Goal: Transaction & Acquisition: Subscribe to service/newsletter

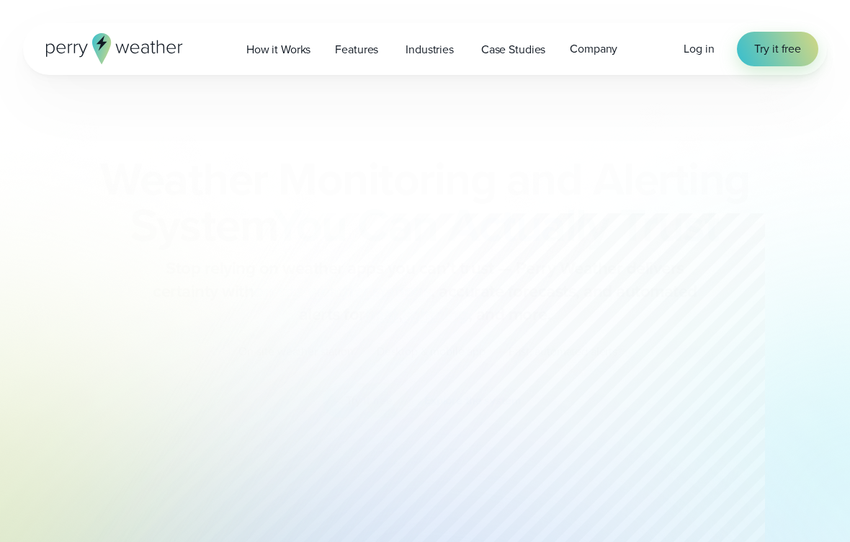
click at [593, 339] on div "Weather Monitoring and Alerting System You Can Actually Trust Stop relying on w…" at bounding box center [425, 252] width 666 height 262
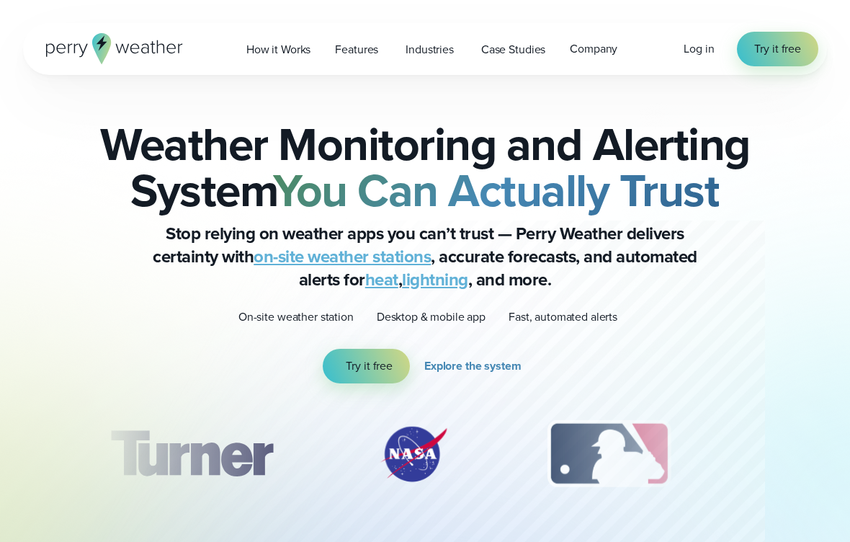
click at [568, 345] on div "Weather Monitoring and Alerting System You Can Actually Trust Stop relying on w…" at bounding box center [425, 252] width 666 height 262
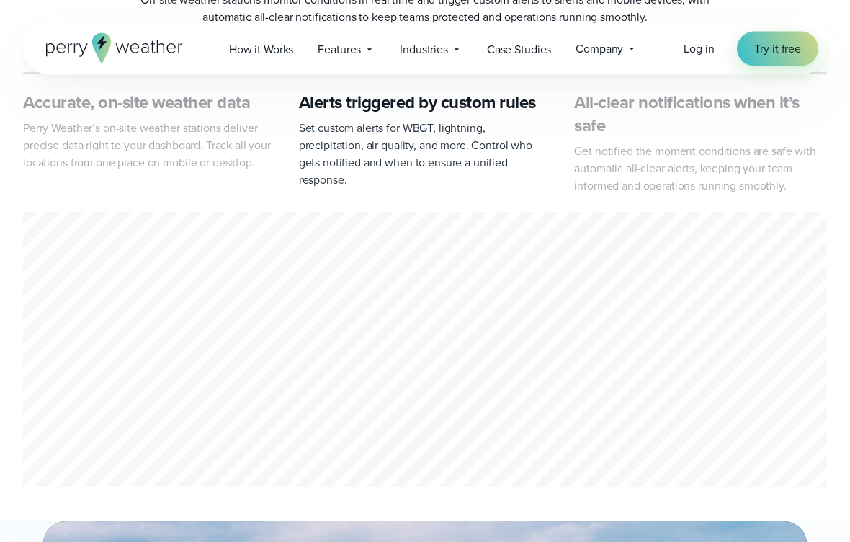
scroll to position [697, 0]
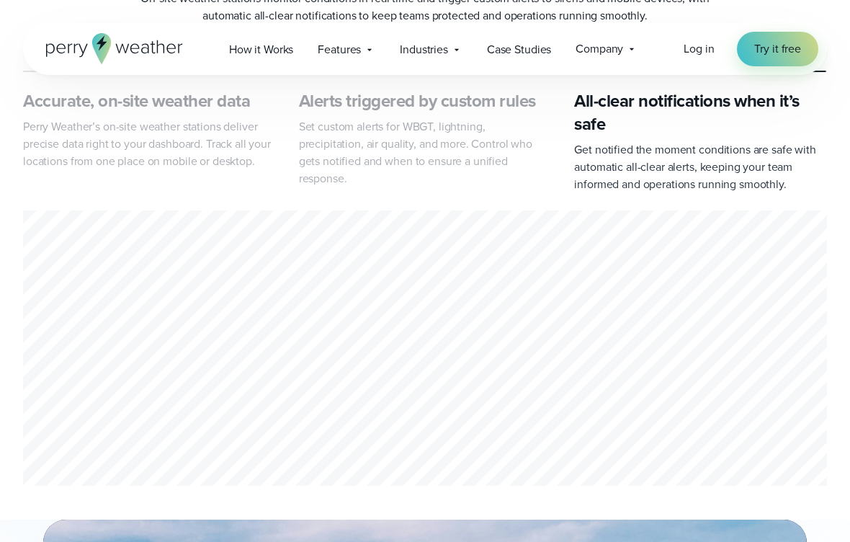
click at [146, 42] on icon at bounding box center [114, 48] width 137 height 31
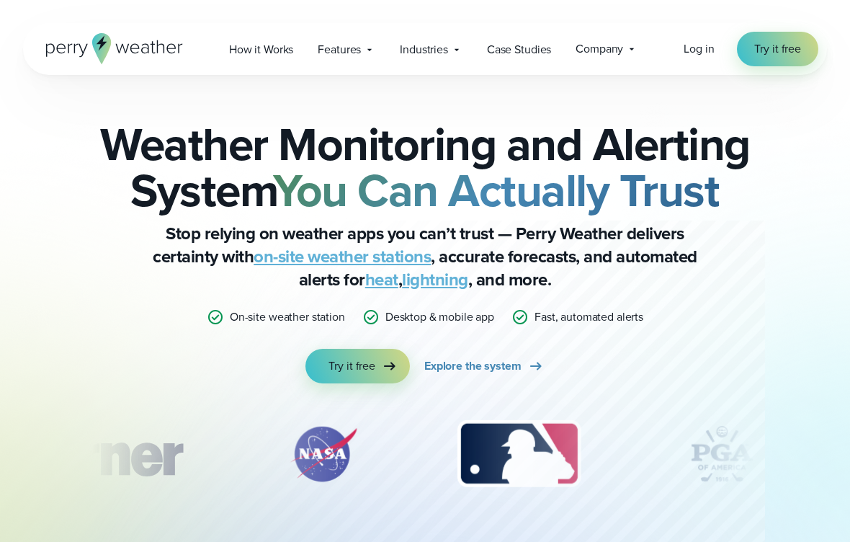
click at [393, 367] on icon at bounding box center [390, 366] width 12 height 8
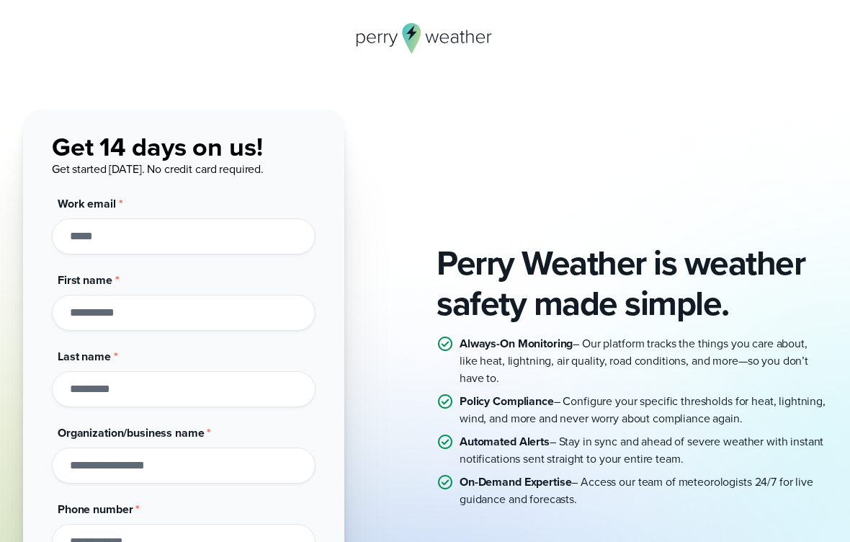
click at [405, 38] on icon at bounding box center [412, 38] width 19 height 31
